Goal: Transaction & Acquisition: Purchase product/service

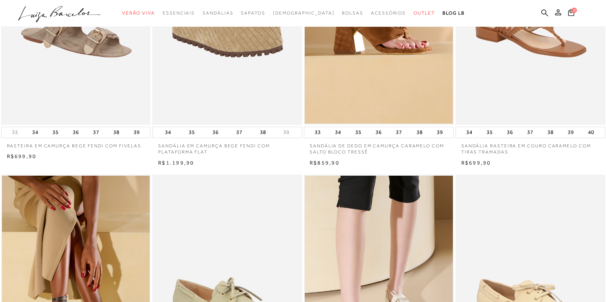
scroll to position [77, 0]
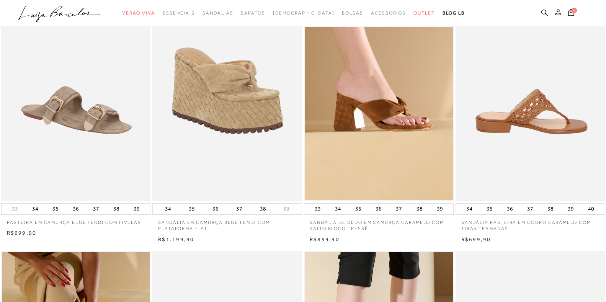
click at [565, 137] on img at bounding box center [530, 89] width 149 height 224
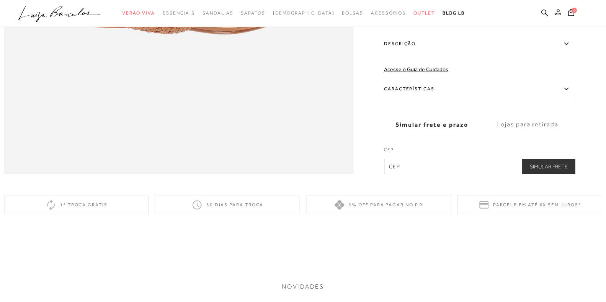
scroll to position [612, 0]
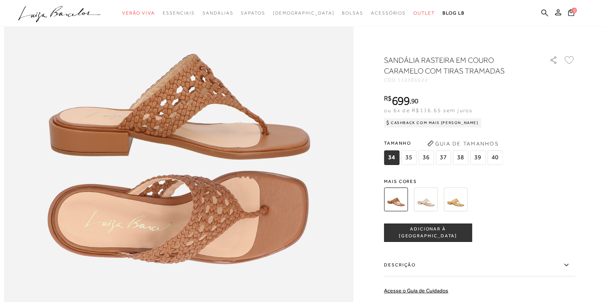
click at [435, 201] on img at bounding box center [426, 200] width 24 height 24
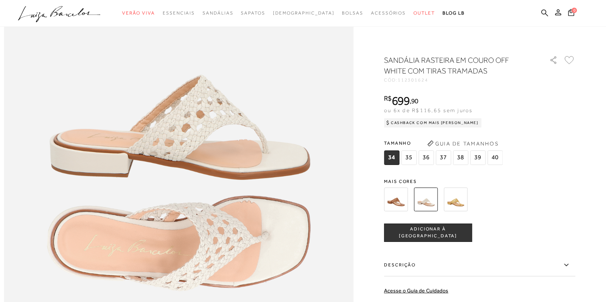
scroll to position [612, 0]
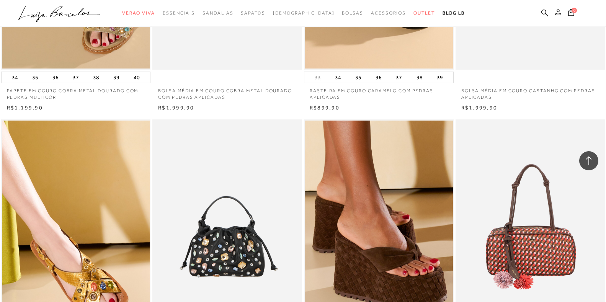
scroll to position [1496, 0]
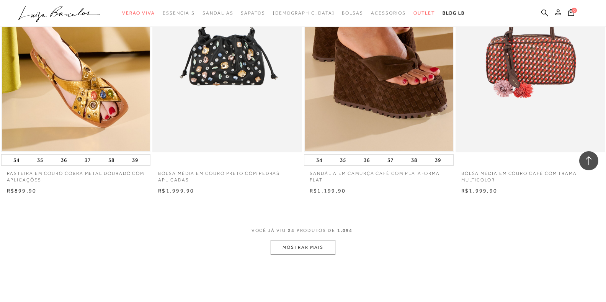
click at [294, 246] on button "MOSTRAR MAIS" at bounding box center [303, 247] width 64 height 15
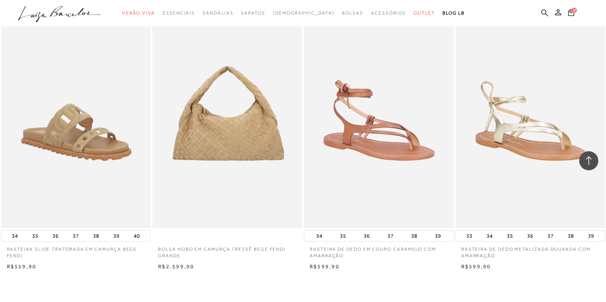
scroll to position [3218, 0]
